Goal: Information Seeking & Learning: Find specific fact

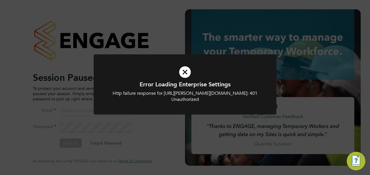
click at [203, 41] on div "Error Loading Enterprise Settings Http failure response for https://hays.app.en…" at bounding box center [185, 87] width 370 height 175
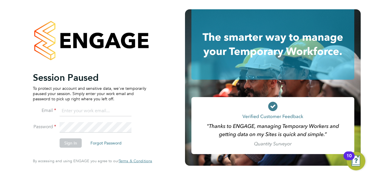
click at [91, 109] on input at bounding box center [96, 111] width 72 height 10
drag, startPoint x: 106, startPoint y: 113, endPoint x: 0, endPoint y: 124, distance: 106.9
click at [0, 124] on html "Session Paused To protect your account and sensitive data, we've temporarily pa…" at bounding box center [185, 87] width 370 height 175
type input "[PERSON_NAME][EMAIL_ADDRESS][PERSON_NAME][PERSON_NAME][DOMAIN_NAME]"
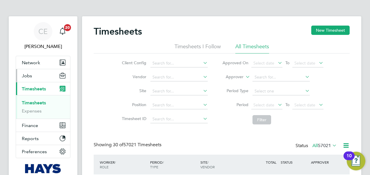
click at [47, 80] on button "Jobs" at bounding box center [43, 75] width 54 height 13
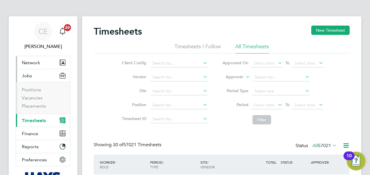
click at [49, 59] on button "Network" at bounding box center [43, 62] width 54 height 13
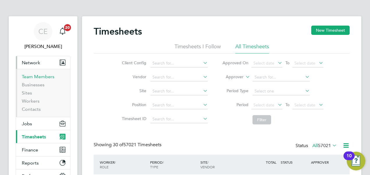
click at [38, 77] on link "Team Members" at bounding box center [38, 77] width 33 height 6
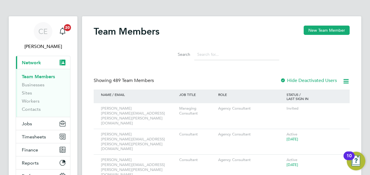
click at [210, 52] on input at bounding box center [236, 54] width 85 height 11
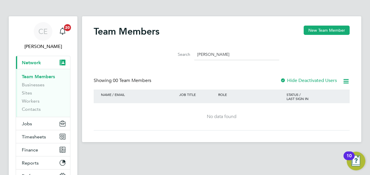
click at [210, 52] on input "[PERSON_NAME]" at bounding box center [236, 54] width 85 height 11
click at [323, 82] on label "Hide Deactivated Users" at bounding box center [308, 81] width 57 height 6
click at [205, 54] on input "[PERSON_NAME]" at bounding box center [236, 54] width 85 height 11
type input "[PERSON_NAME]"
click at [33, 102] on link "Workers" at bounding box center [31, 101] width 18 height 6
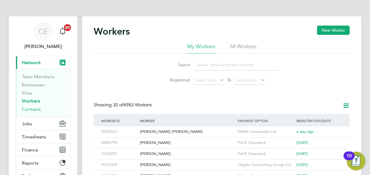
click at [28, 109] on link "Contacts" at bounding box center [31, 109] width 19 height 6
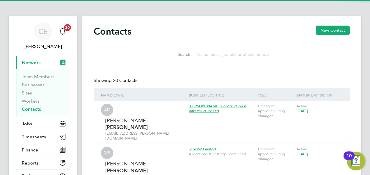
click at [220, 54] on input at bounding box center [236, 54] width 85 height 11
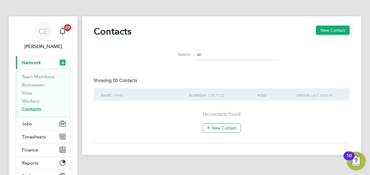
type input "a"
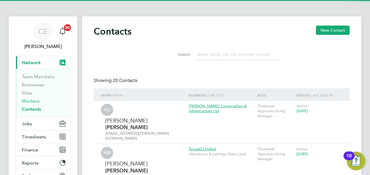
click at [34, 102] on link "Workers" at bounding box center [31, 101] width 18 height 6
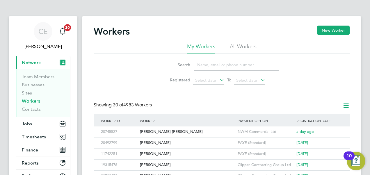
click at [229, 64] on input at bounding box center [236, 64] width 85 height 11
click at [238, 45] on li "All Workers" at bounding box center [243, 48] width 27 height 10
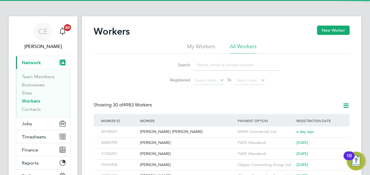
click at [221, 65] on input at bounding box center [236, 64] width 85 height 11
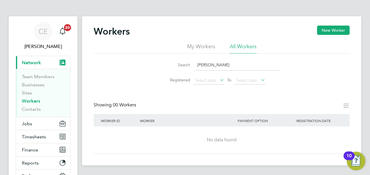
click at [208, 64] on input "[PERSON_NAME]" at bounding box center [236, 64] width 85 height 11
type input "[PERSON_NAME]"
